Goal: Task Accomplishment & Management: Manage account settings

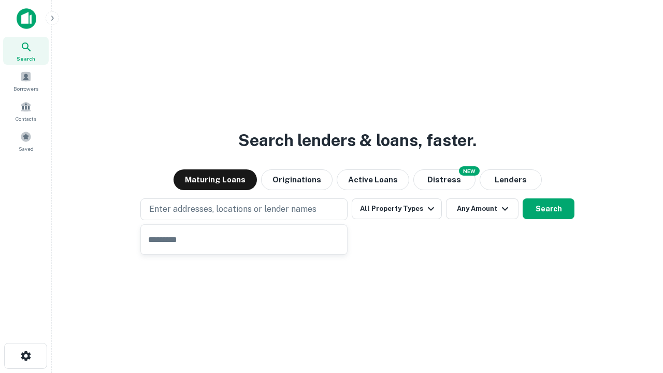
type input "**********"
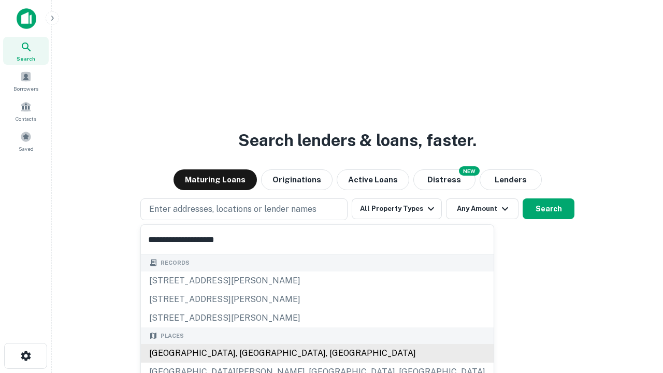
click at [248, 353] on div "[GEOGRAPHIC_DATA], [GEOGRAPHIC_DATA], [GEOGRAPHIC_DATA]" at bounding box center [317, 353] width 353 height 19
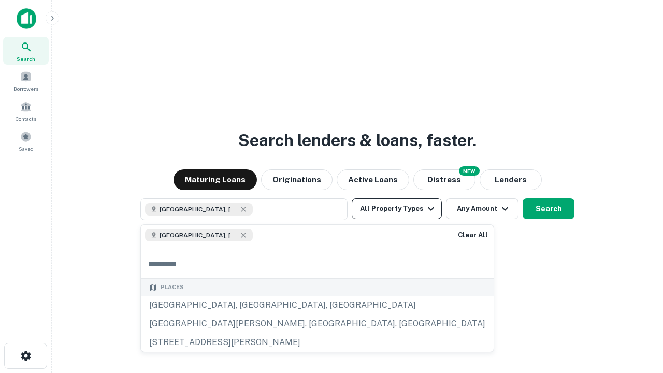
click at [397, 209] on button "All Property Types" at bounding box center [397, 208] width 90 height 21
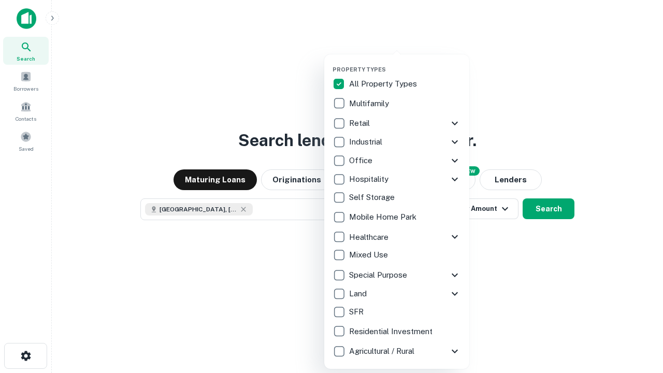
click at [405, 63] on button "button" at bounding box center [405, 63] width 145 height 1
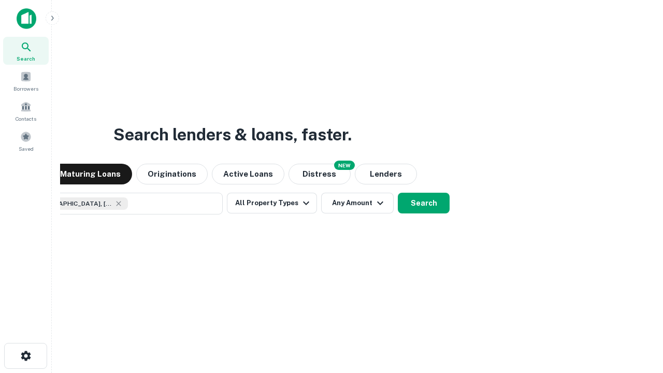
scroll to position [17, 0]
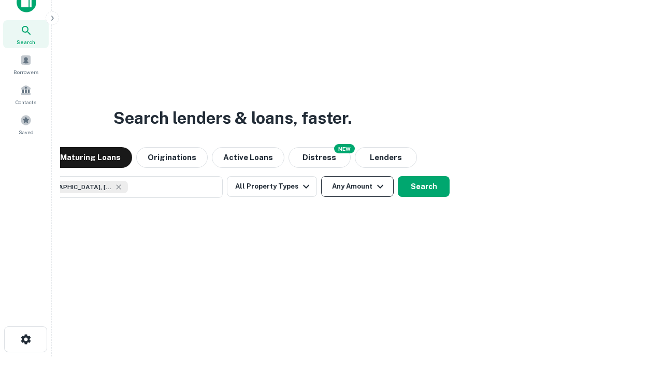
click at [321, 176] on button "Any Amount" at bounding box center [357, 186] width 73 height 21
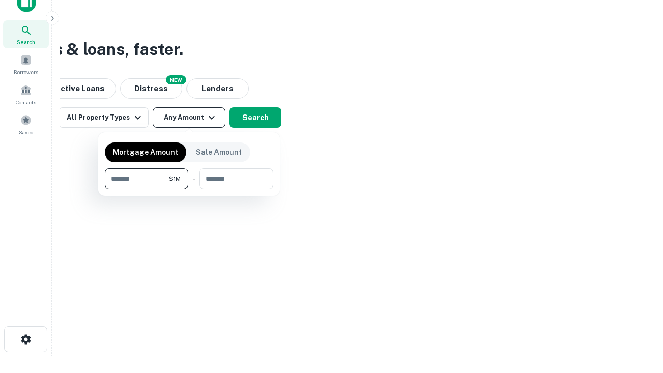
type input "*******"
click at [189, 189] on button "button" at bounding box center [189, 189] width 169 height 1
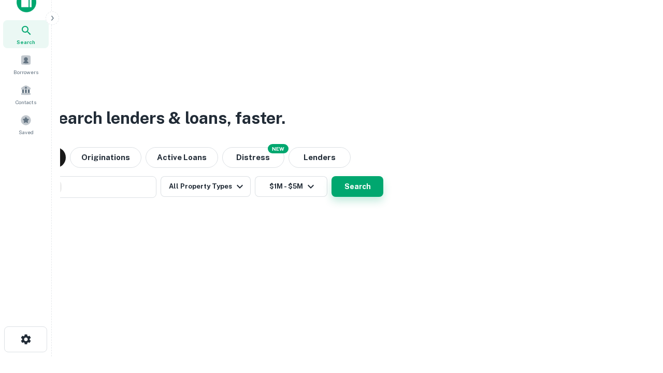
click at [332, 176] on button "Search" at bounding box center [358, 186] width 52 height 21
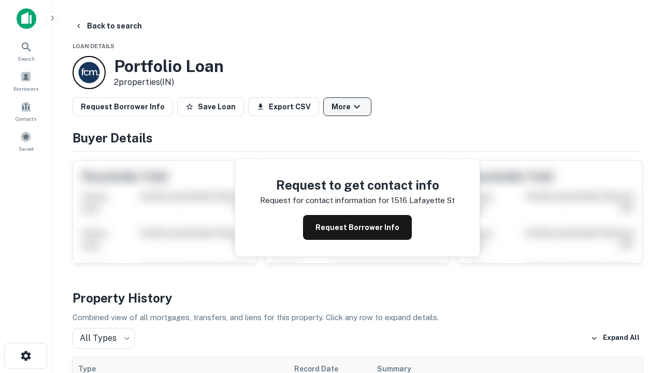
click at [347, 107] on button "More" at bounding box center [347, 106] width 48 height 19
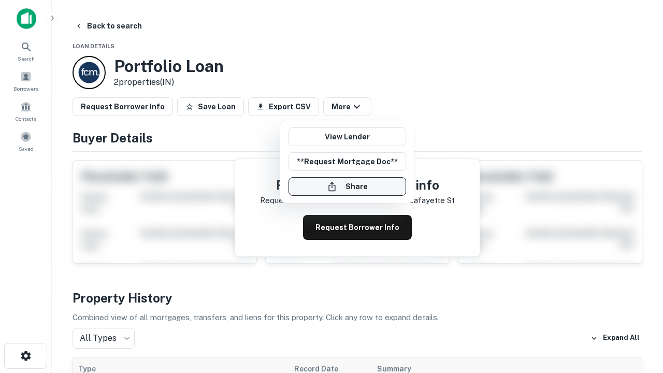
click at [347, 187] on button "Share" at bounding box center [348, 186] width 118 height 19
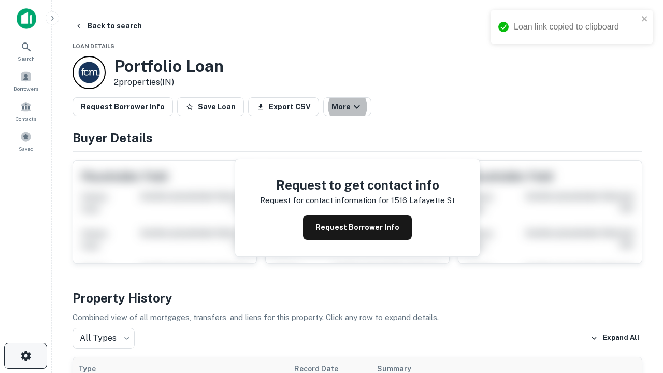
click at [25, 356] on icon "button" at bounding box center [26, 356] width 12 height 12
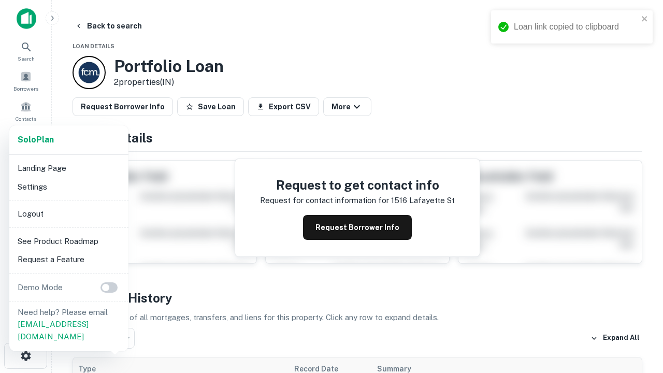
click at [68, 214] on li "Logout" at bounding box center [68, 214] width 111 height 19
